Goal: Transaction & Acquisition: Download file/media

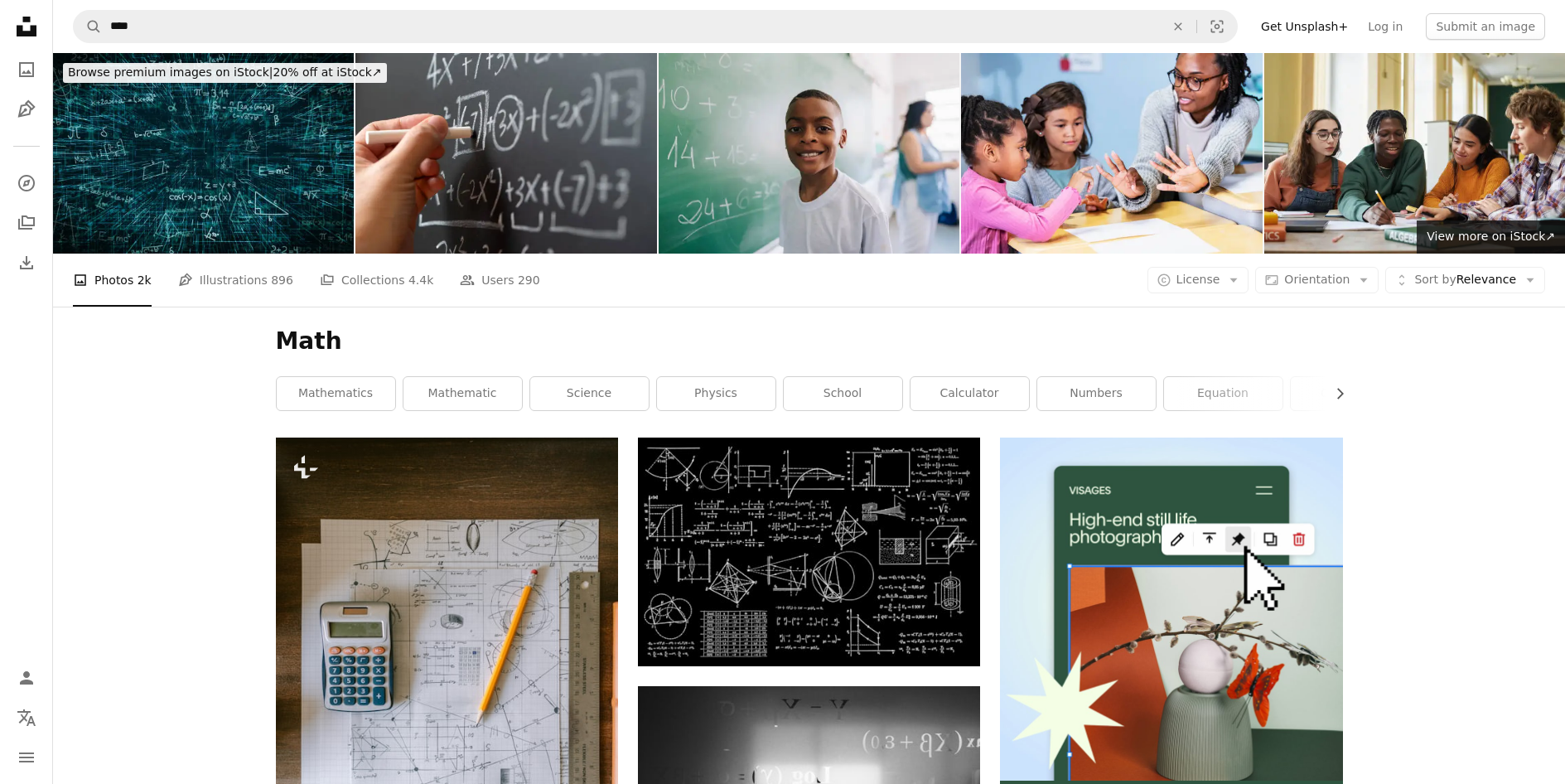
scroll to position [19617, 0]
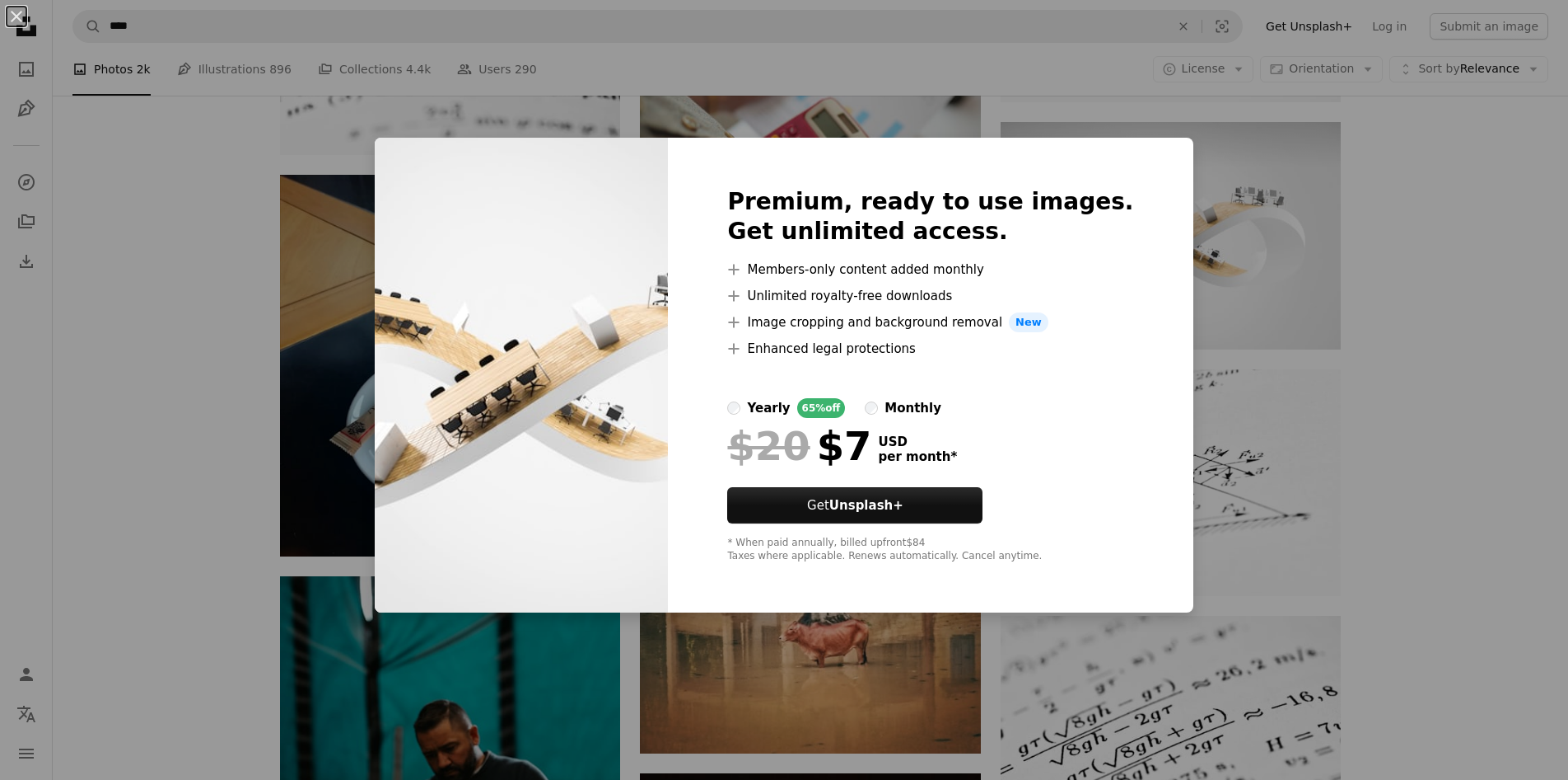
click at [1298, 456] on div "An X shape Premium, ready to use images. Get unlimited access. A plus sign Memb…" at bounding box center [784, 390] width 1568 height 780
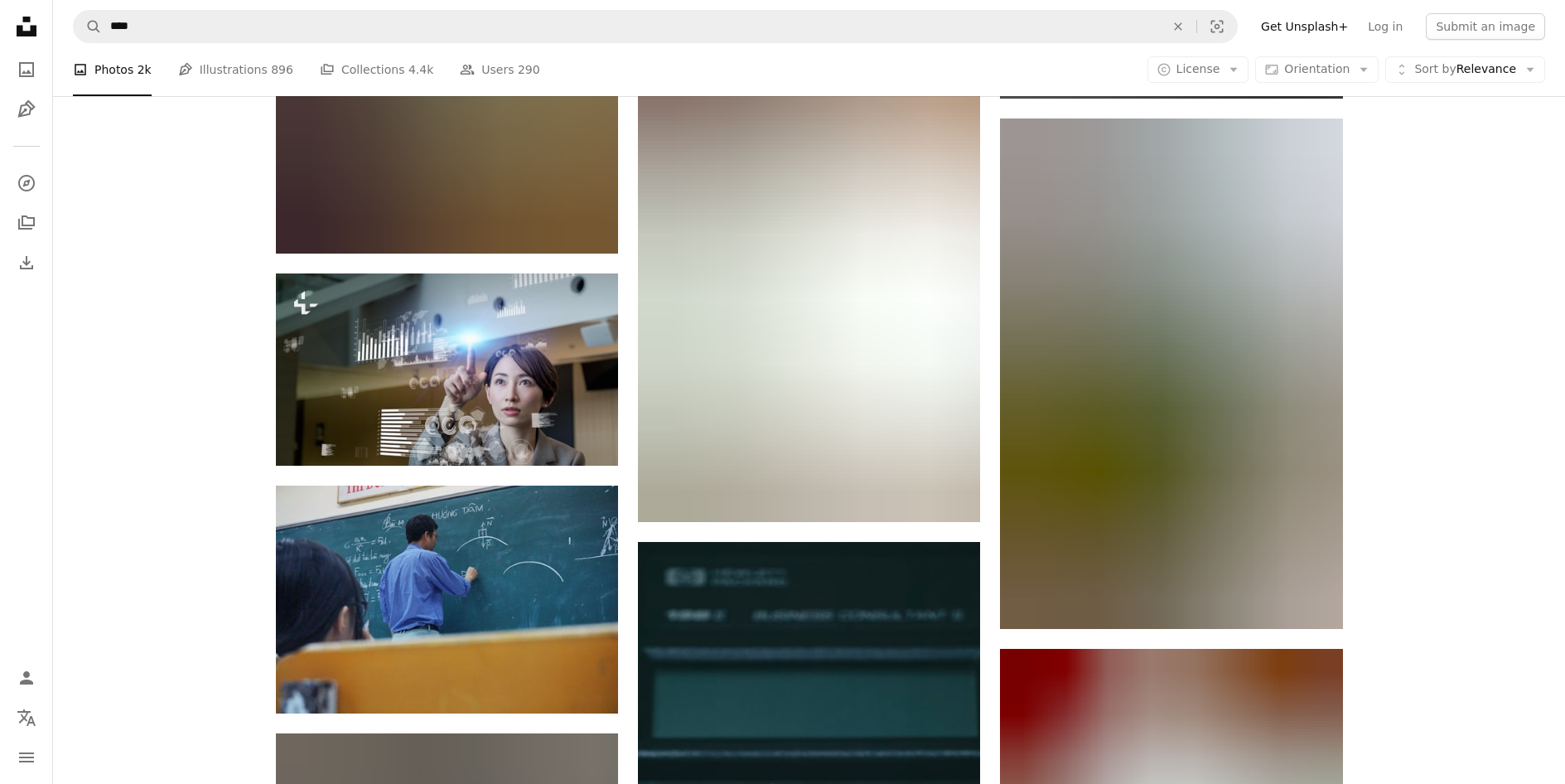
scroll to position [42892, 0]
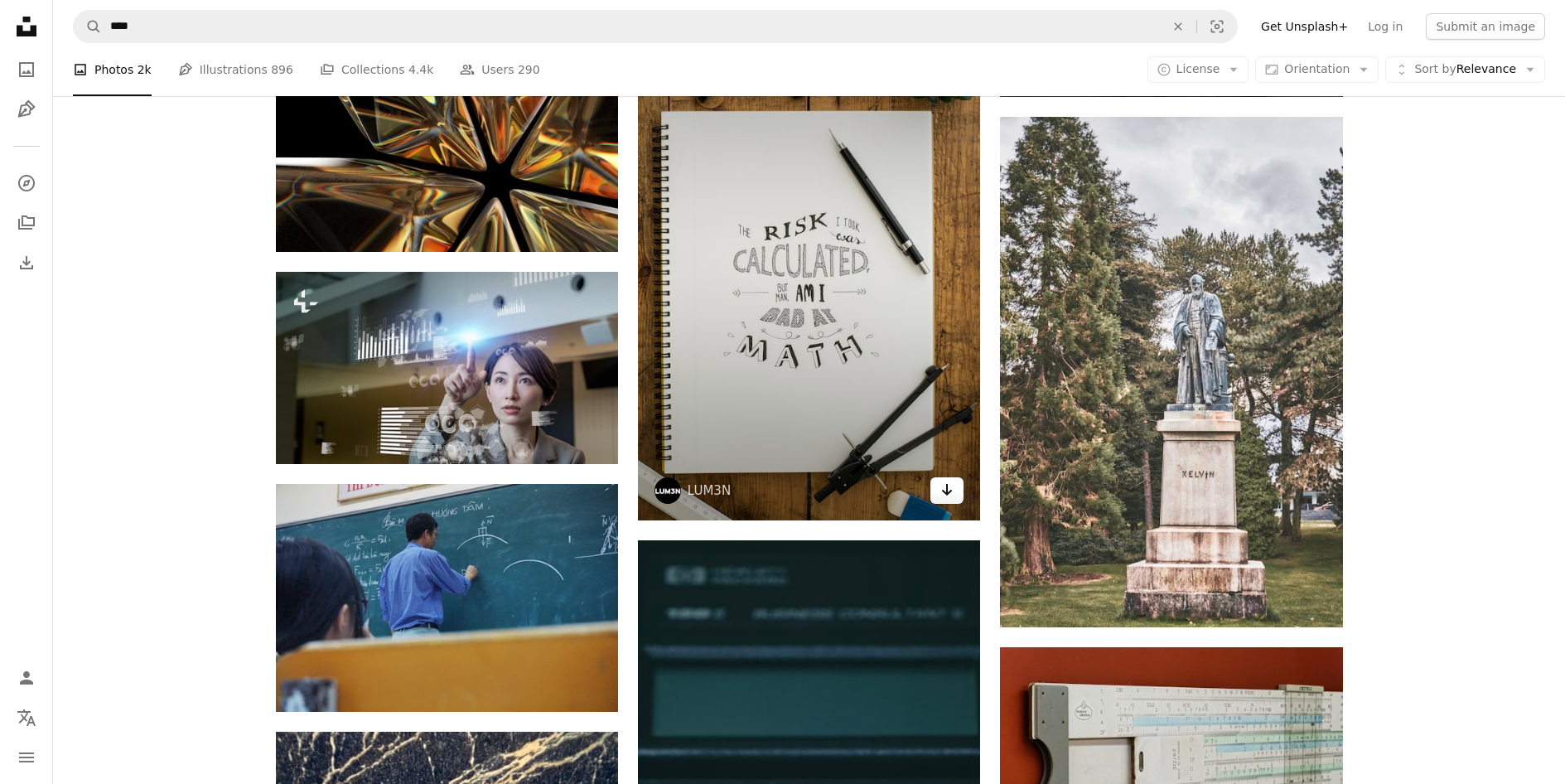
click at [943, 493] on icon "Arrow pointing down" at bounding box center [947, 489] width 13 height 20
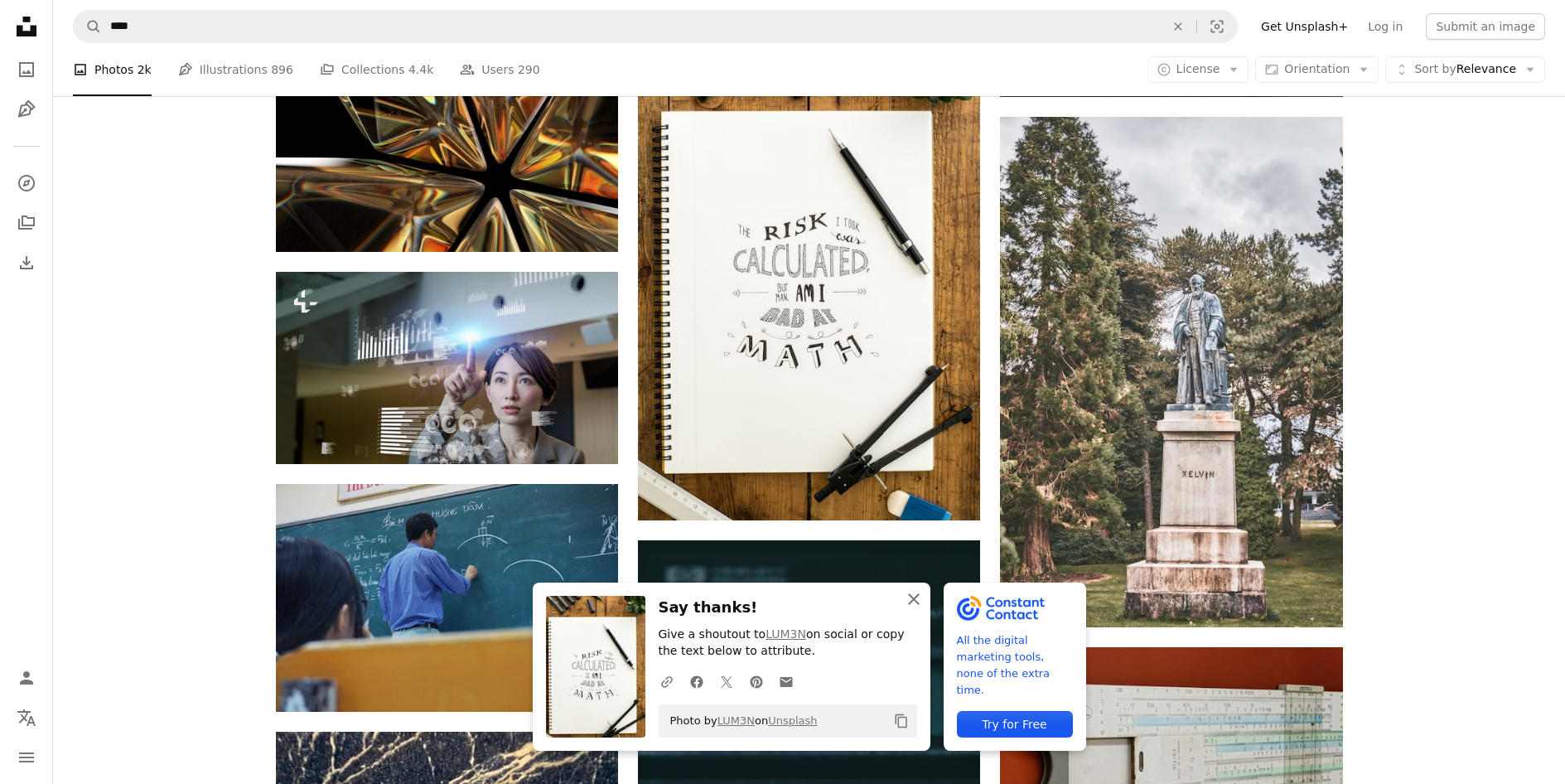
click at [918, 594] on icon "button" at bounding box center [913, 598] width 12 height 12
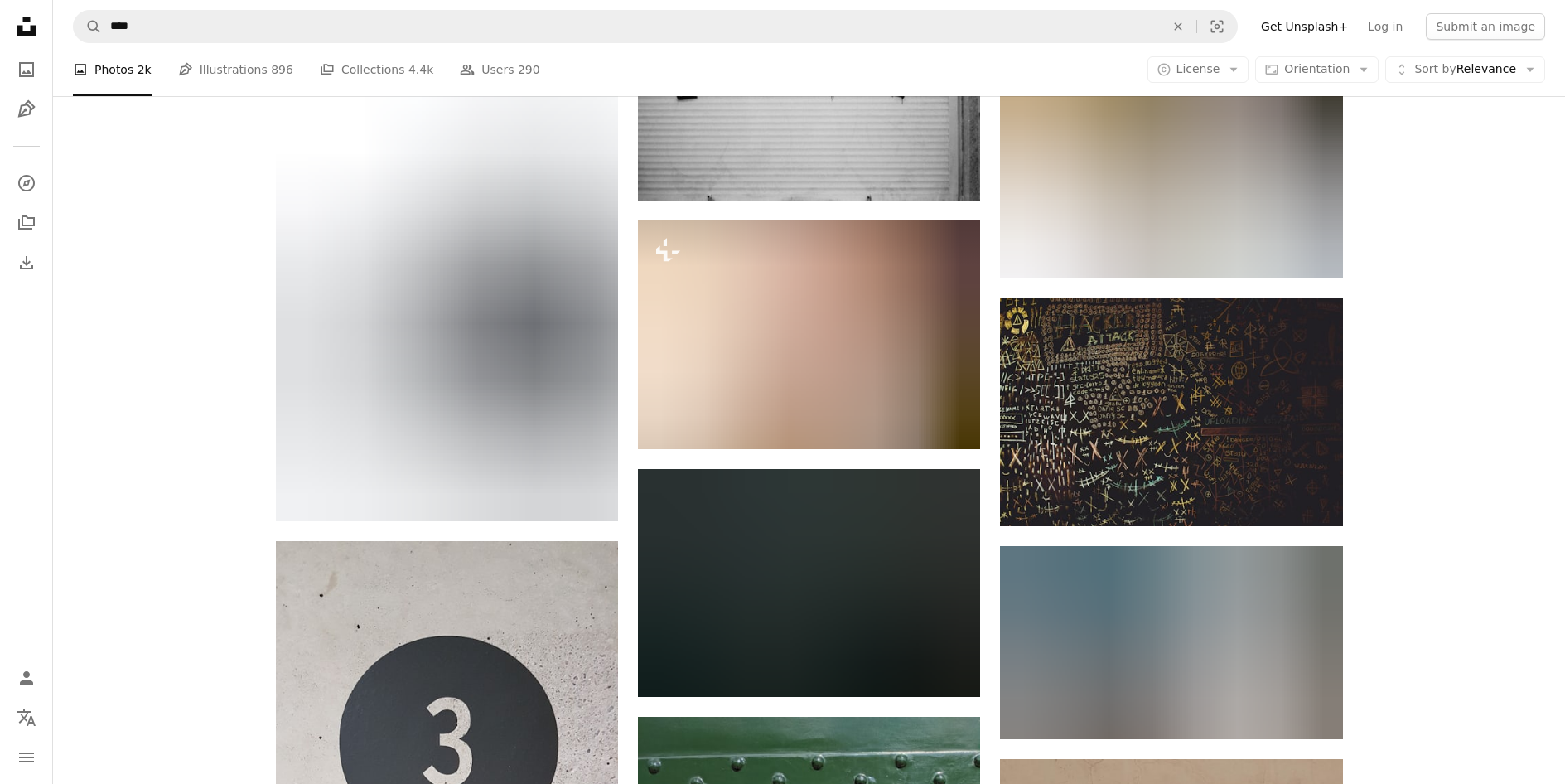
scroll to position [46205, 0]
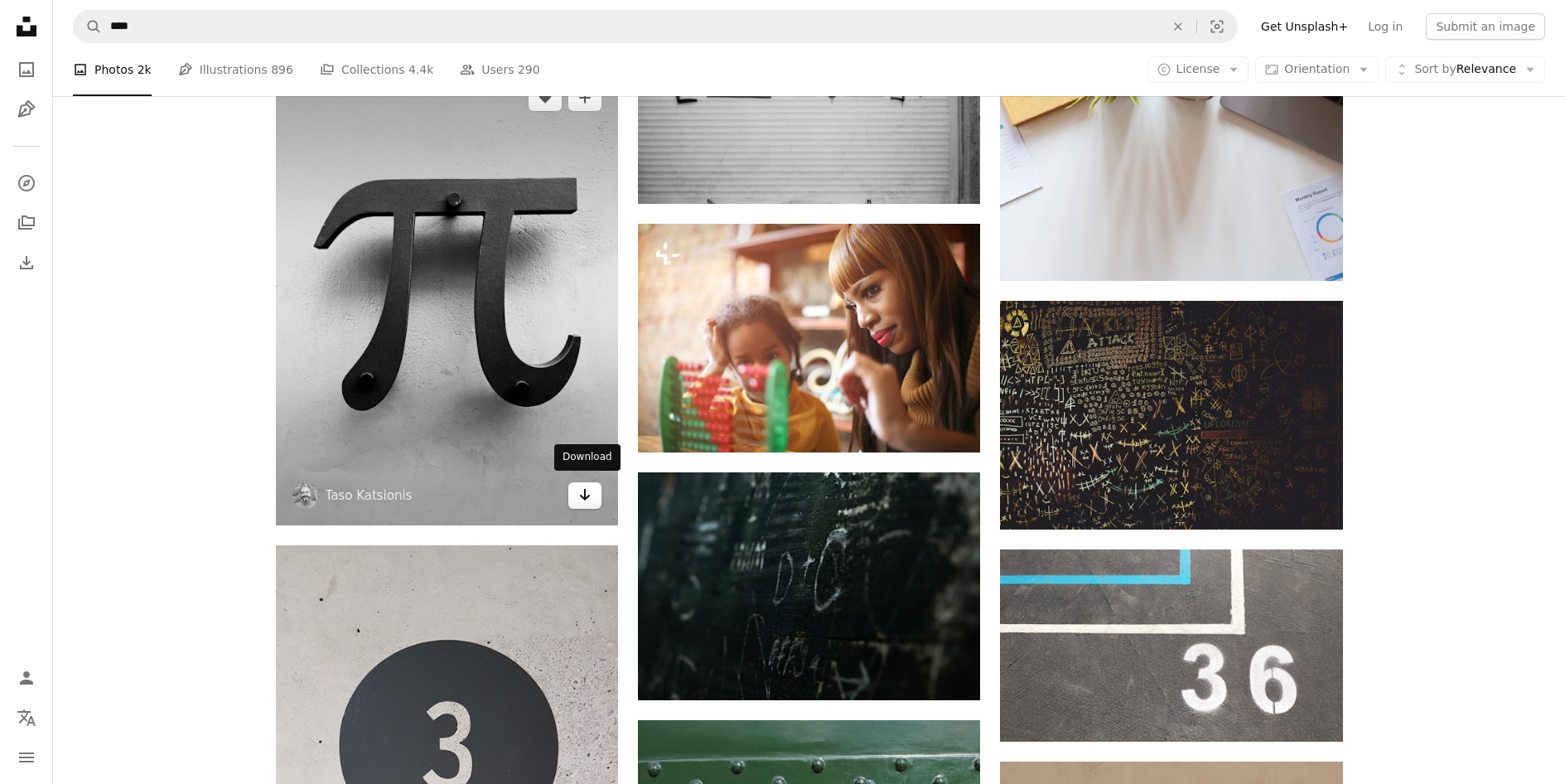
click at [585, 489] on icon "Download" at bounding box center [586, 494] width 11 height 12
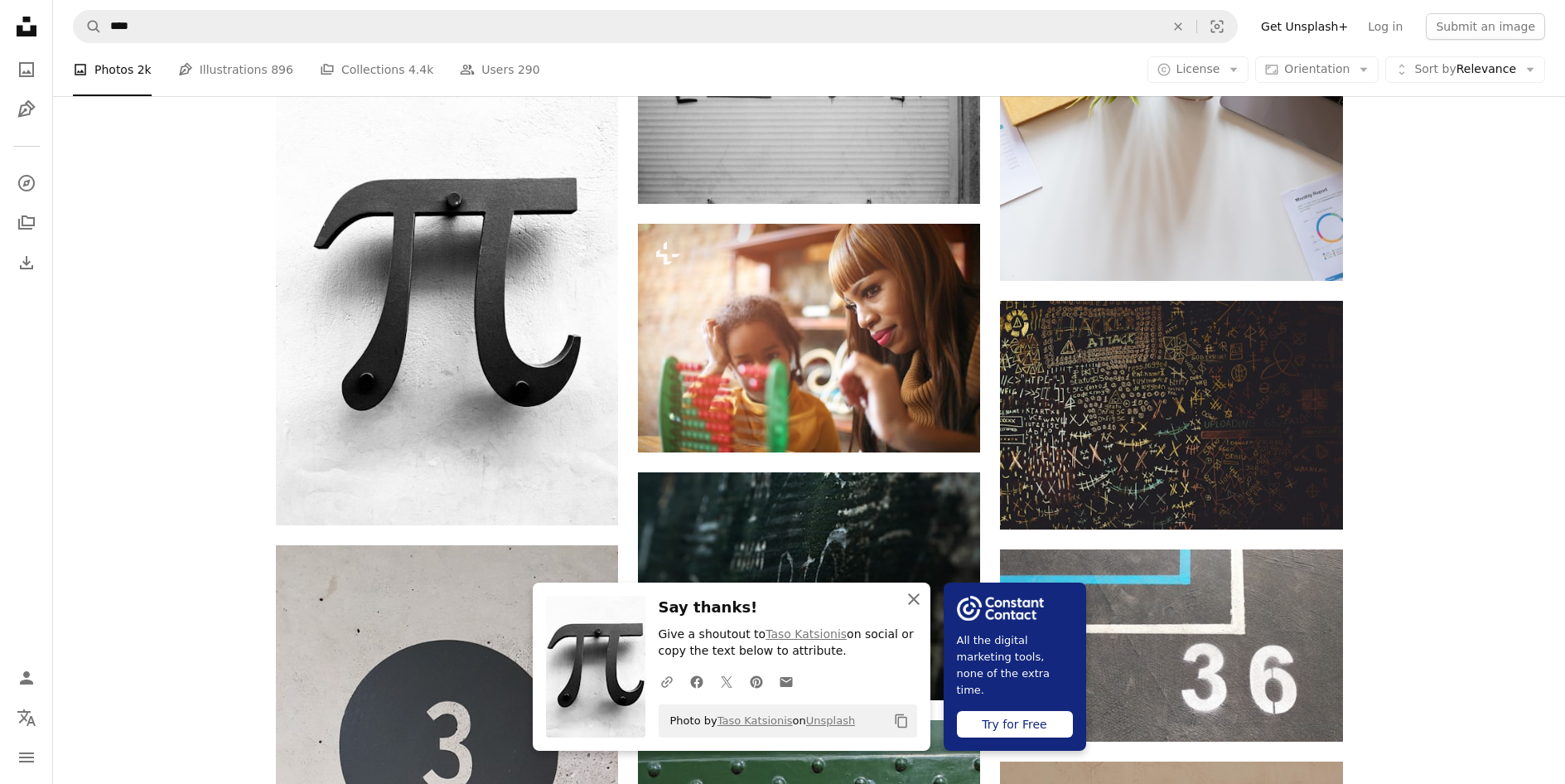
click at [920, 592] on icon "An X shape" at bounding box center [914, 599] width 20 height 20
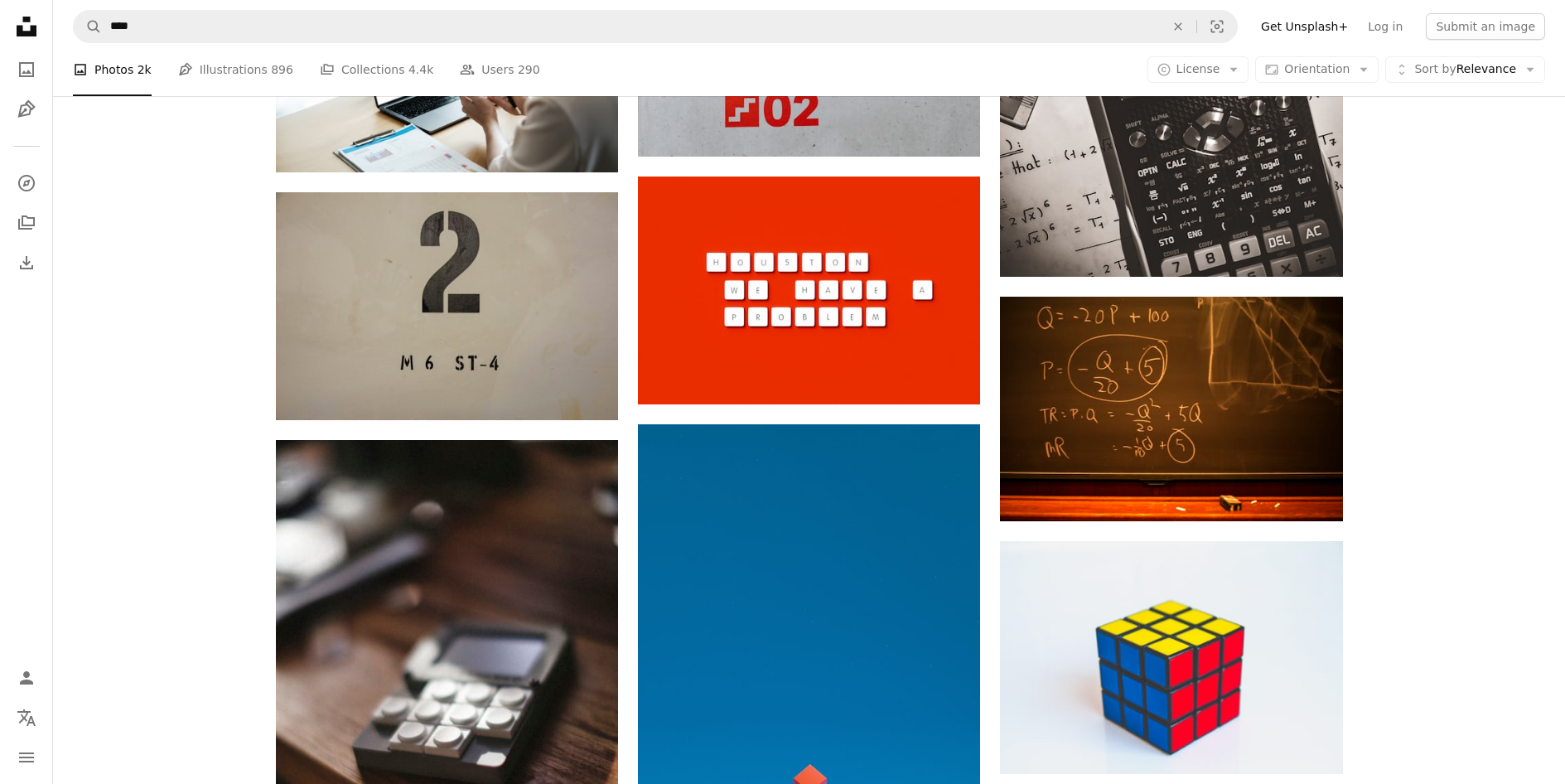
scroll to position [48359, 0]
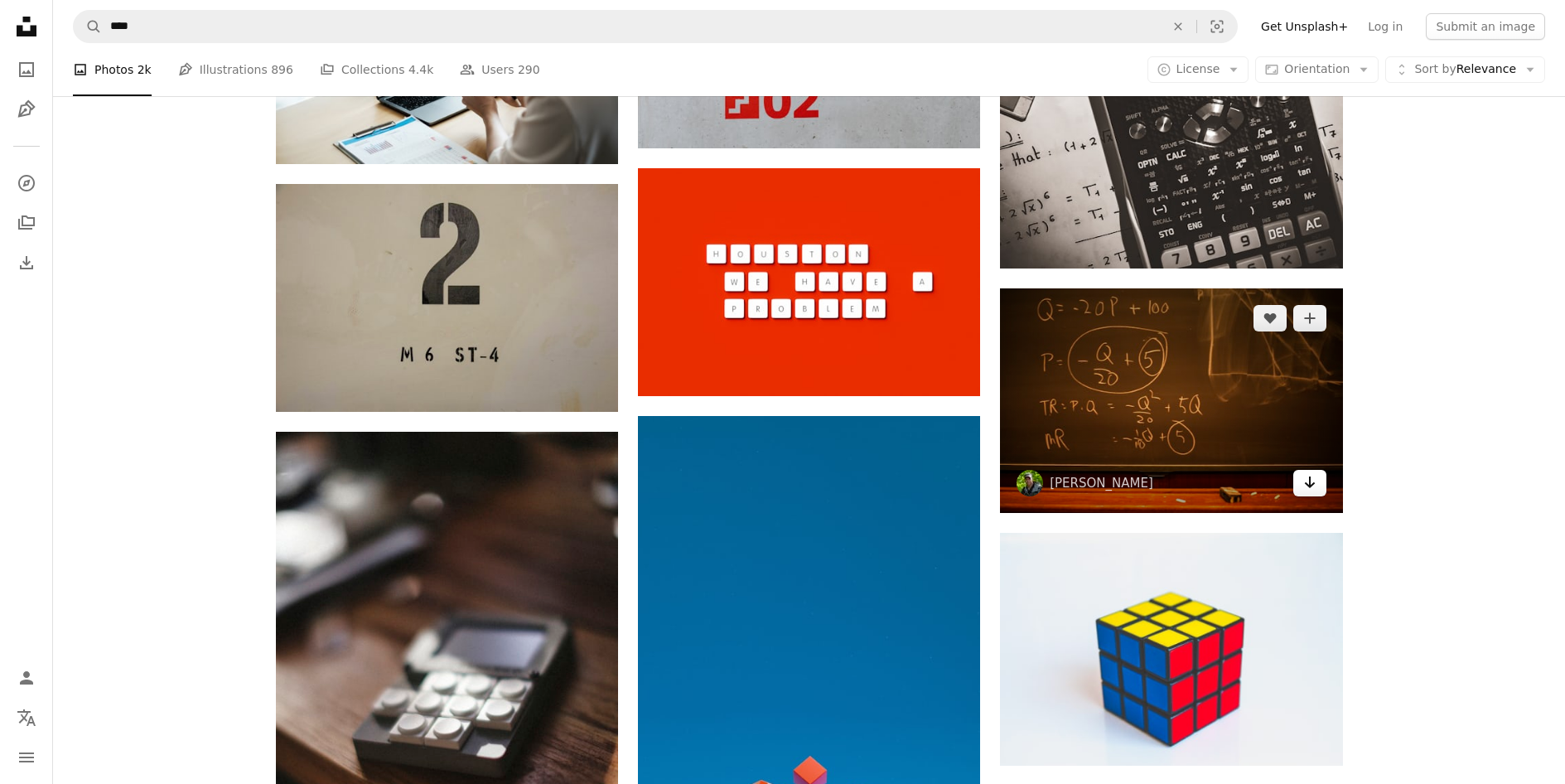
click at [1315, 479] on icon "Arrow pointing down" at bounding box center [1309, 482] width 13 height 20
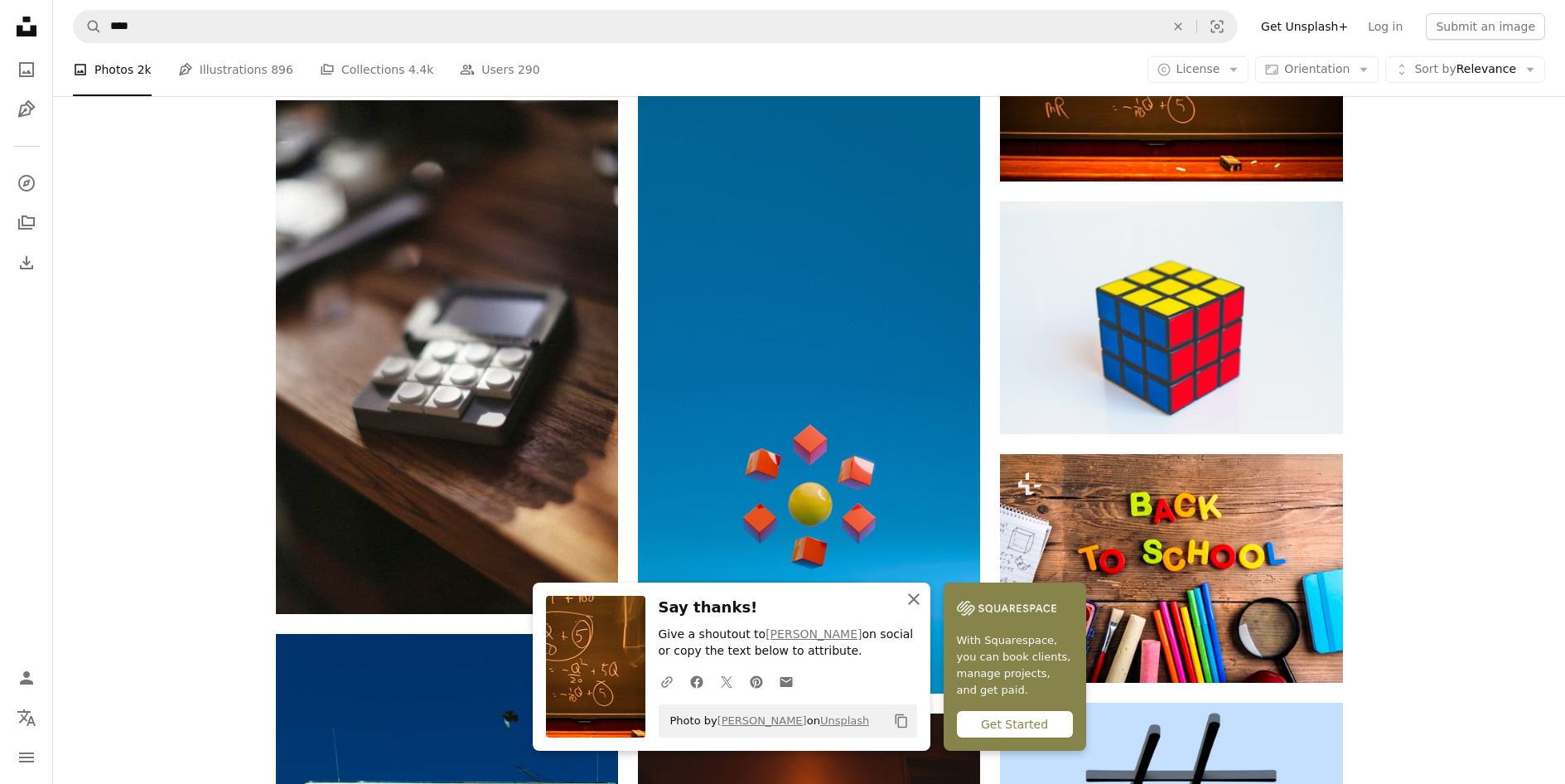
click at [916, 597] on icon "button" at bounding box center [913, 598] width 12 height 12
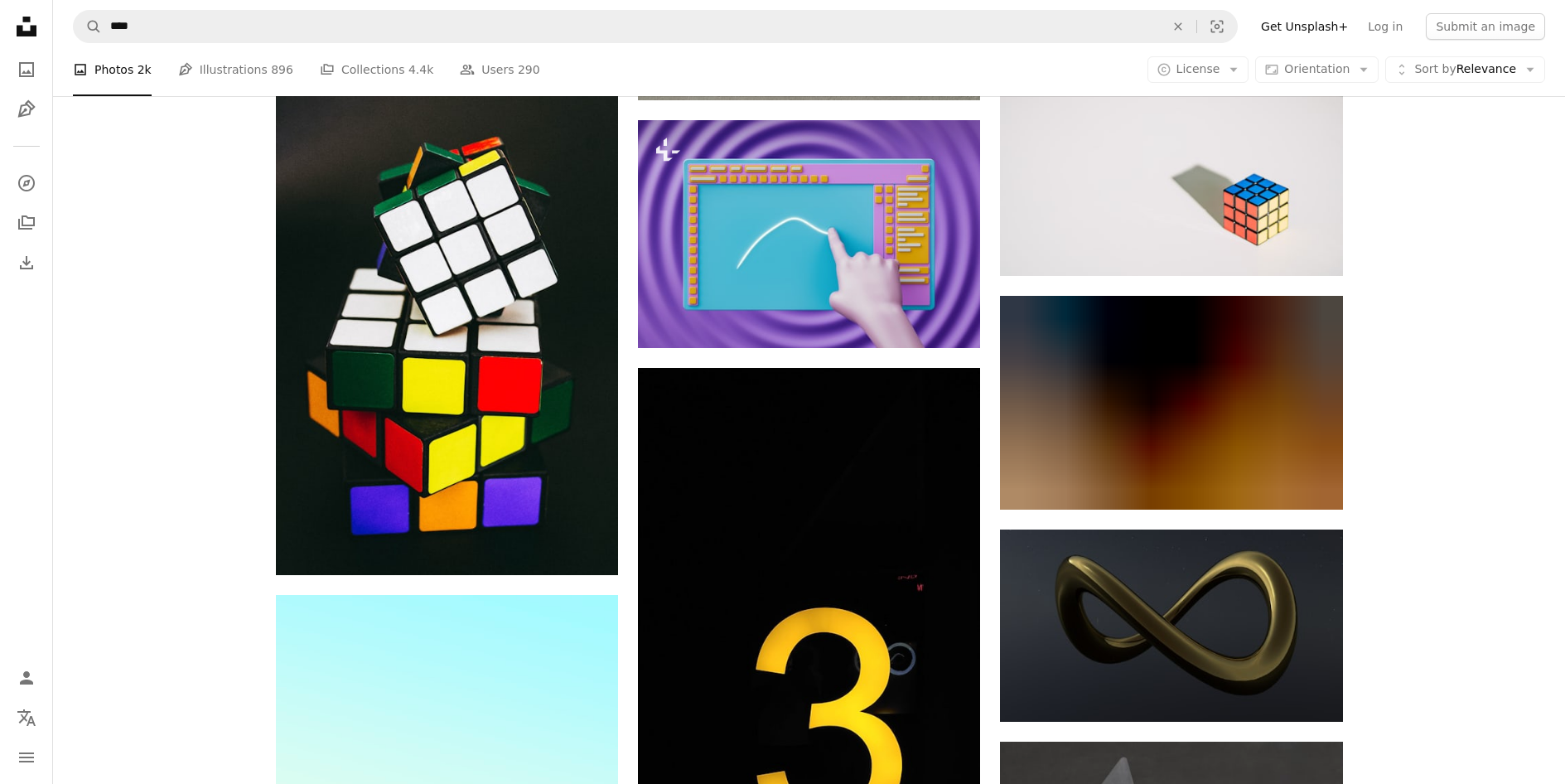
scroll to position [106670, 0]
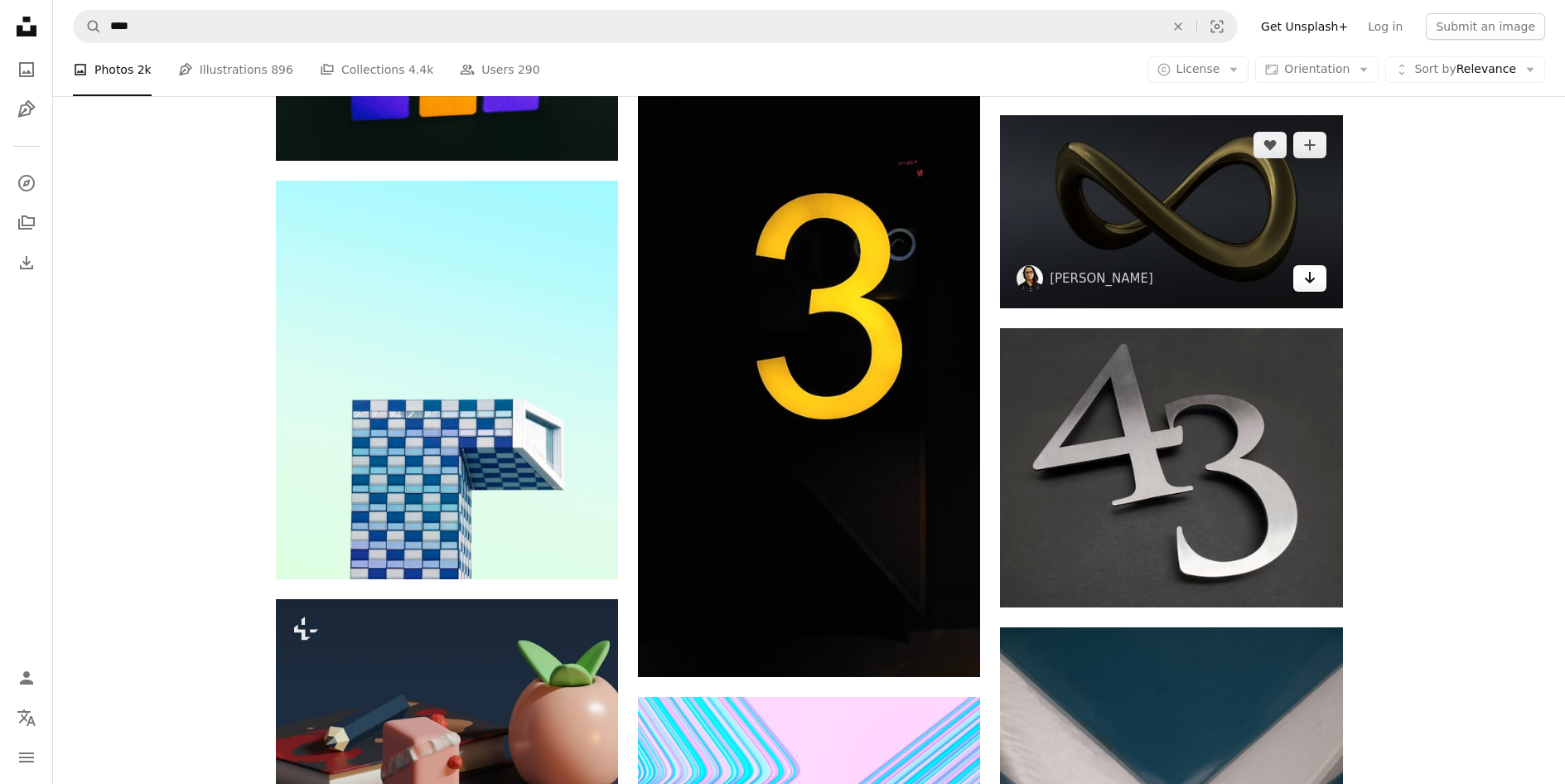
click at [1317, 266] on link "Arrow pointing down" at bounding box center [1309, 278] width 33 height 27
